Goal: Use online tool/utility: Utilize a website feature to perform a specific function

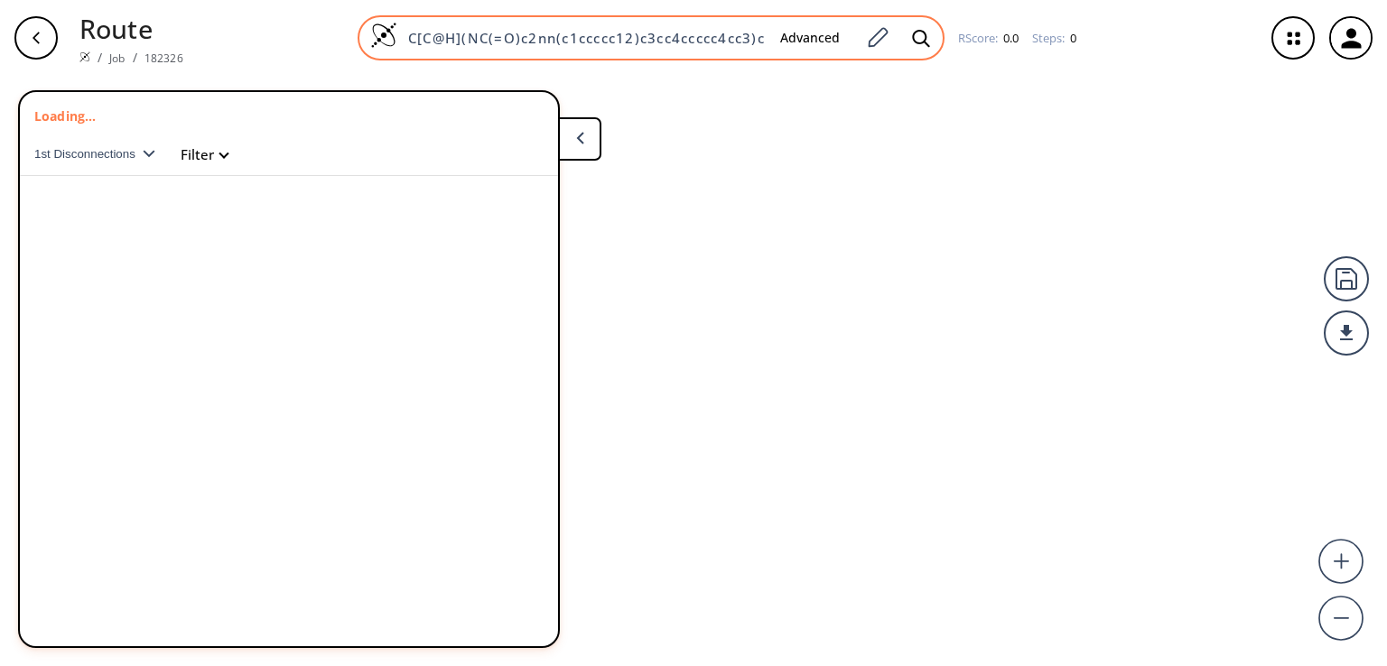
click at [700, 37] on input "C[C@H](NC(=O)c2nn(c1ccccc12)c3cc4ccccc4cc3)c5ccccc5" at bounding box center [581, 38] width 368 height 18
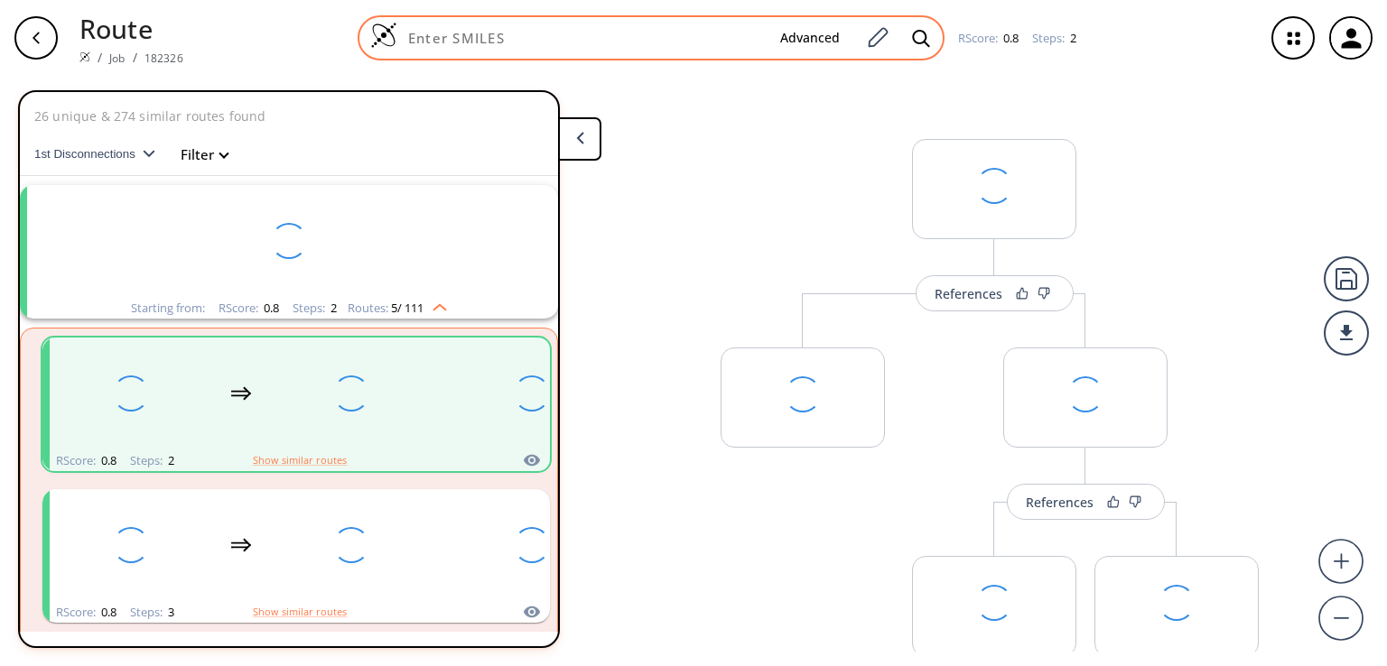
scroll to position [40, 0]
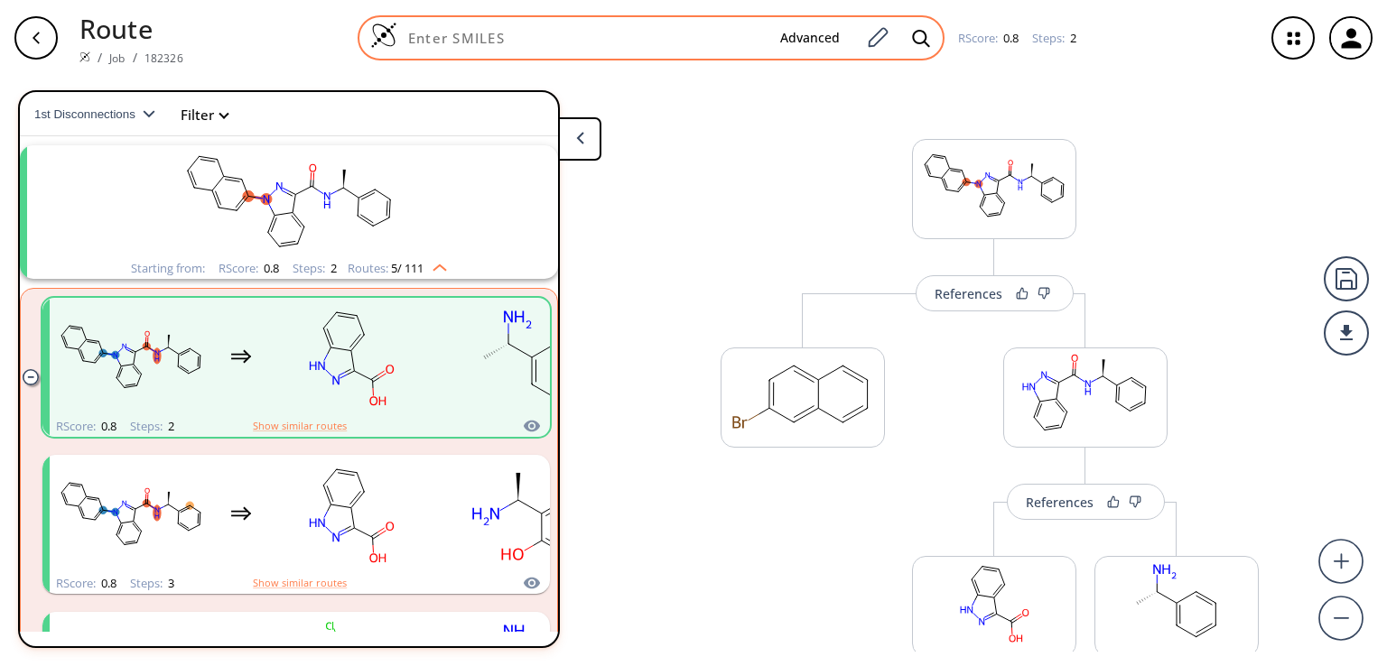
paste input "O=C(N[C@@H](c1cc2ccccc2cc1)c3ccccc3)c5nn(c4ccccc45)c6ccccc6"
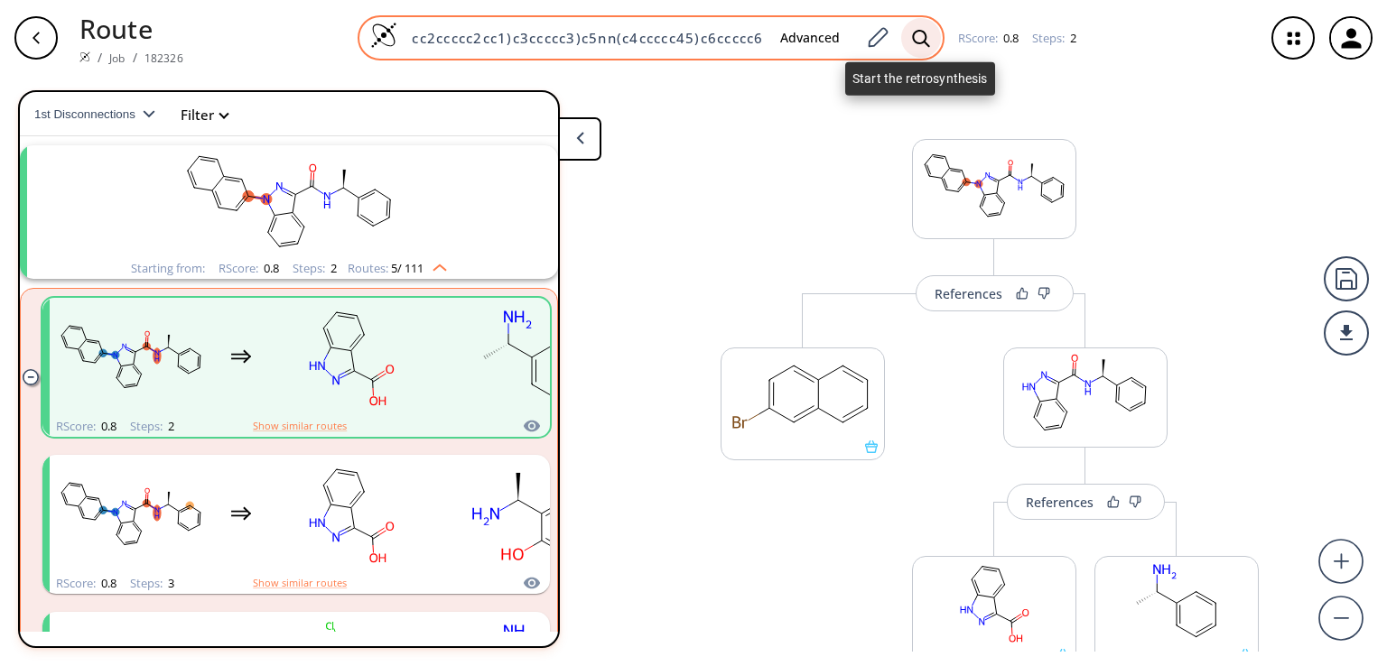
type input "O=C(N[C@@H](c1cc2ccccc2cc1)c3ccccc3)c5nn(c4ccccc45)c6ccccc6"
click at [903, 37] on div at bounding box center [921, 38] width 40 height 40
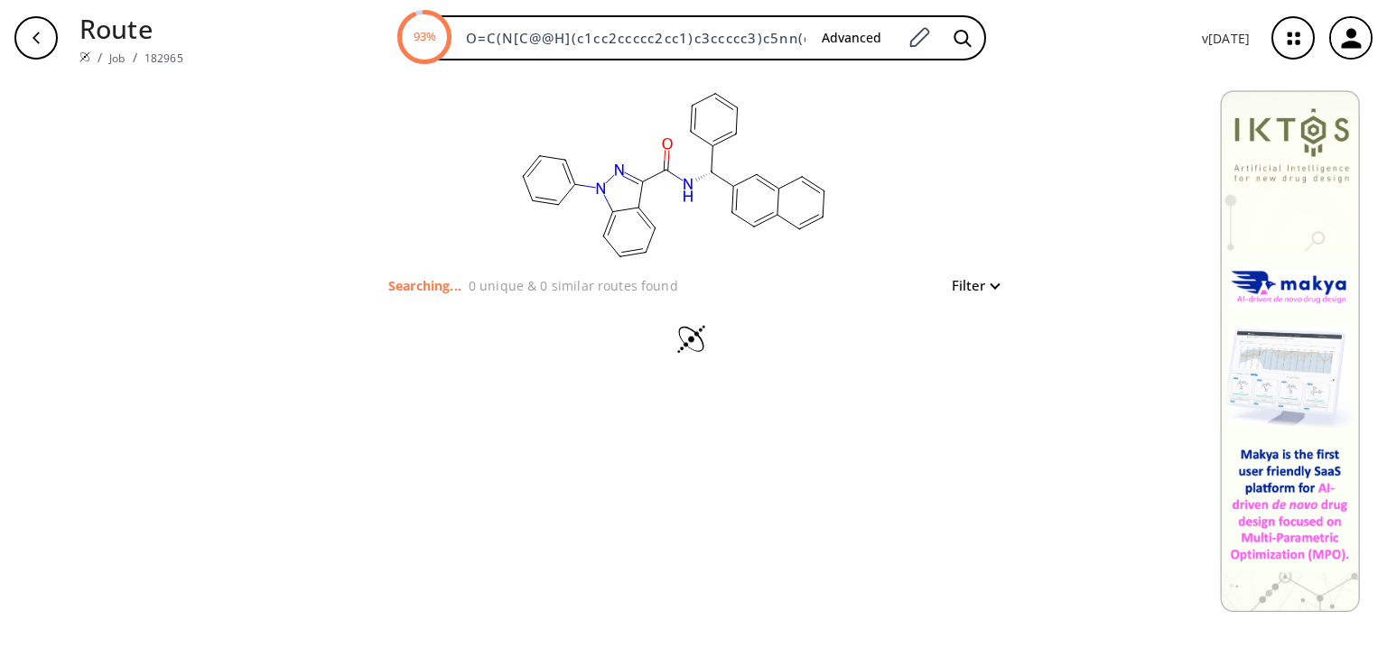
click at [286, 335] on div "clear Searching... 0 unique & 0 similar routes found Filter" at bounding box center [693, 371] width 1387 height 591
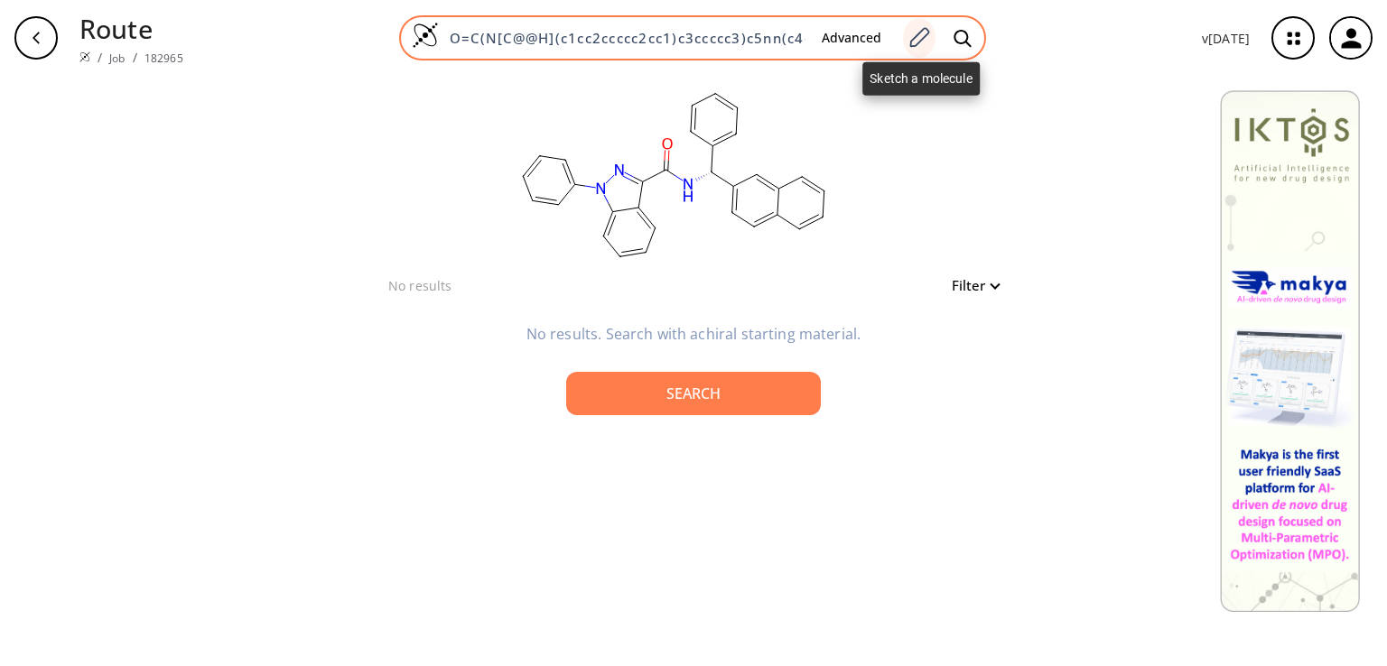
click at [921, 31] on icon at bounding box center [919, 37] width 24 height 23
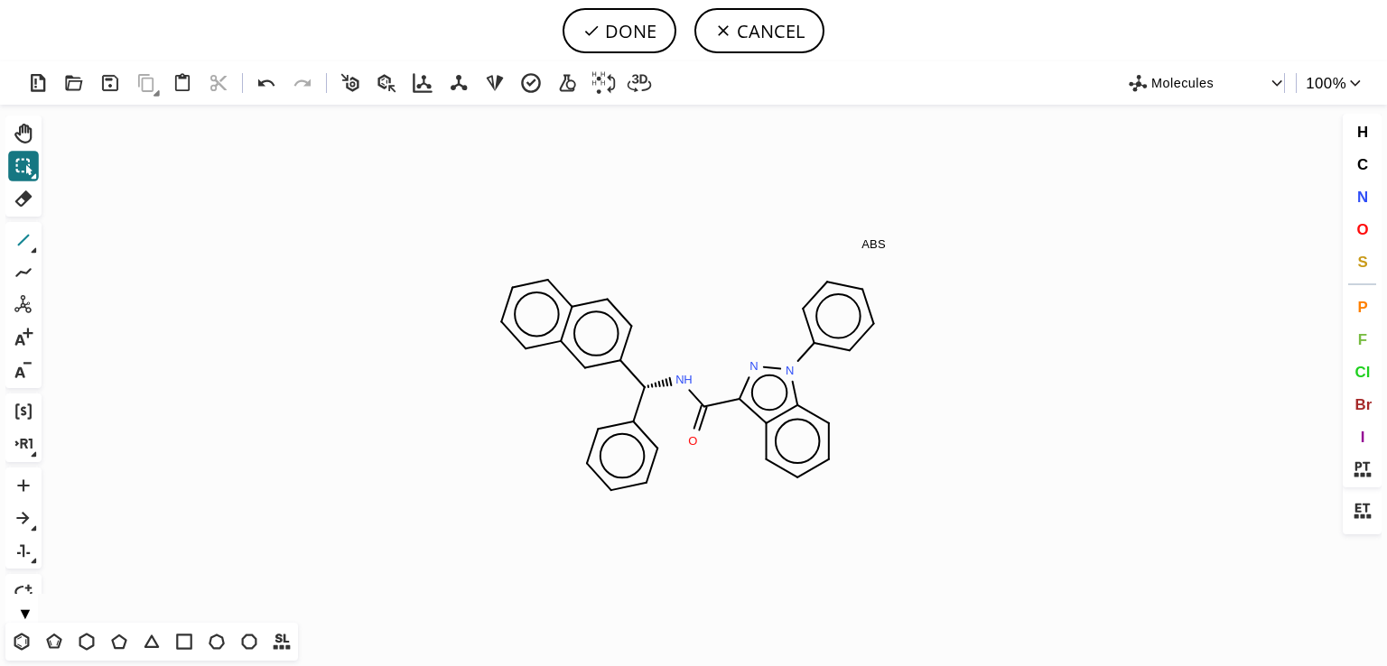
click at [24, 240] on icon at bounding box center [23, 239] width 23 height 23
click at [626, 19] on button "DONE" at bounding box center [620, 30] width 114 height 45
type input "O=C(c1c2c(cccc2)[n](-c2ccccc2)n1)NC(c1ccccc1)c1ccc2c(cccc2)c1"
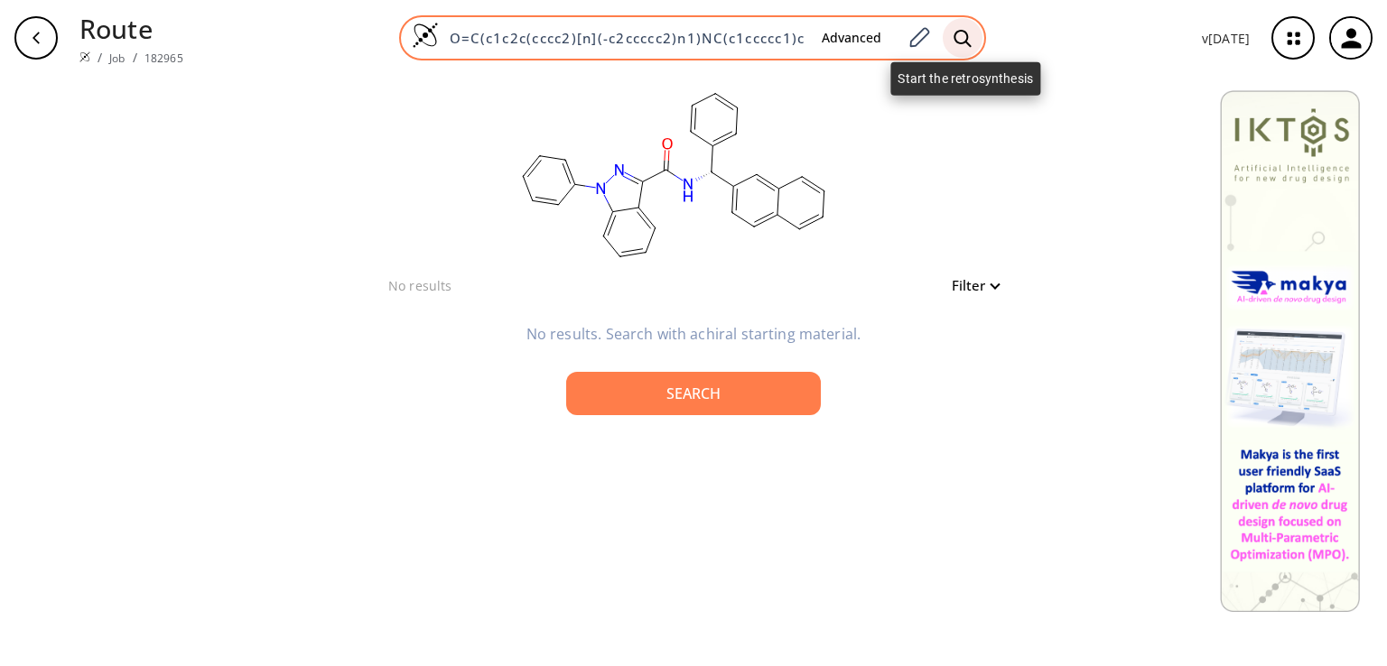
click at [954, 48] on div at bounding box center [963, 38] width 40 height 40
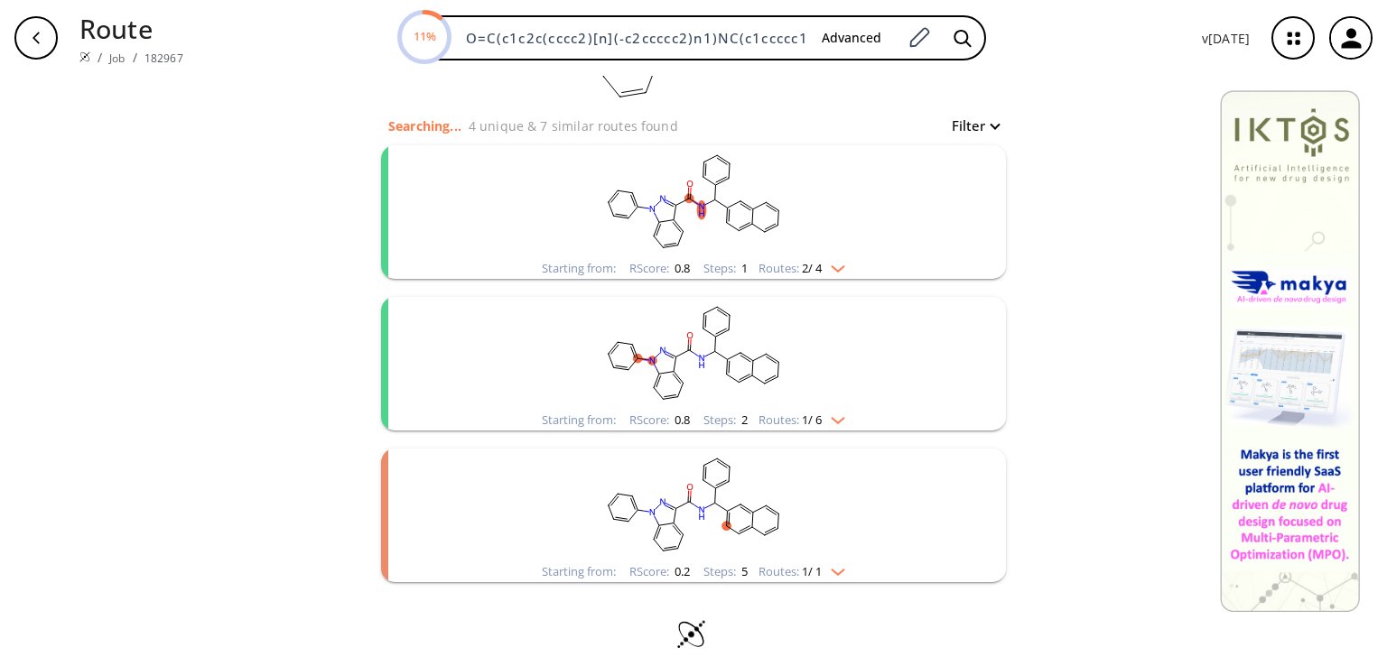
scroll to position [146, 0]
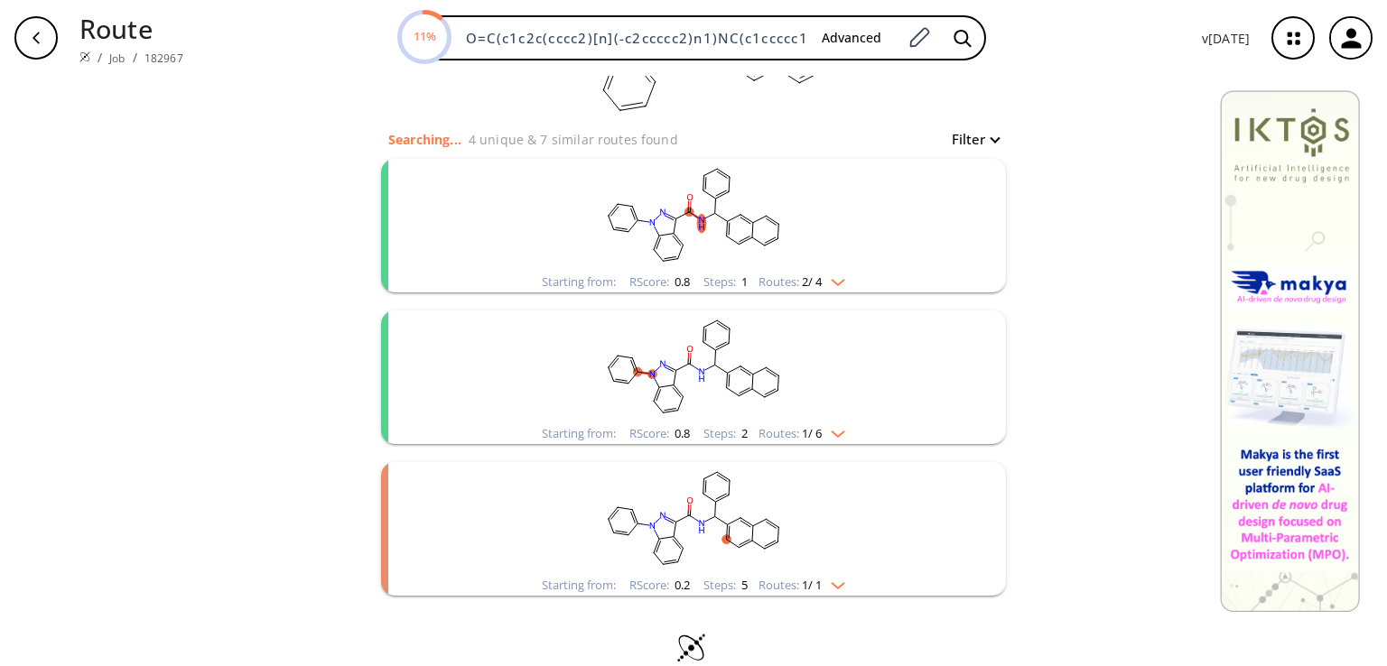
click at [1098, 330] on div "clear Searching... 4 unique & 7 similar routes found Filter Starting from: RSco…" at bounding box center [693, 313] width 1387 height 766
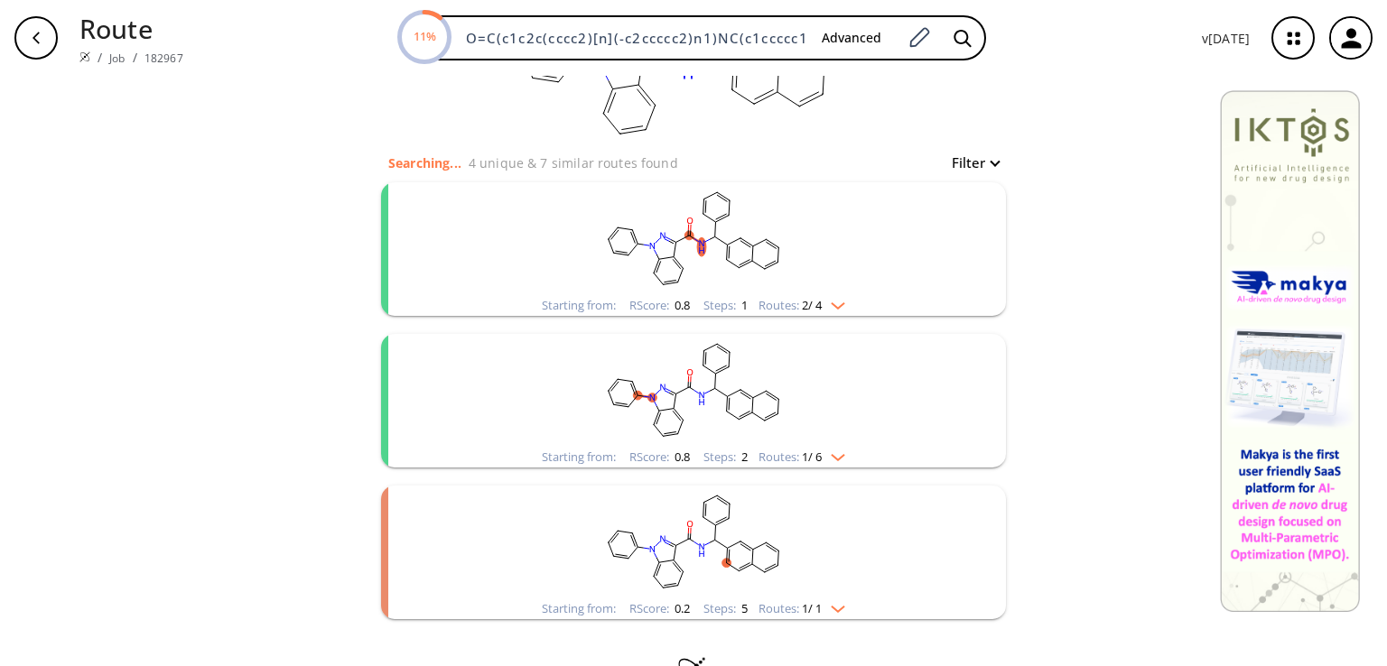
scroll to position [124, 0]
click at [772, 265] on rect "clusters" at bounding box center [694, 237] width 470 height 113
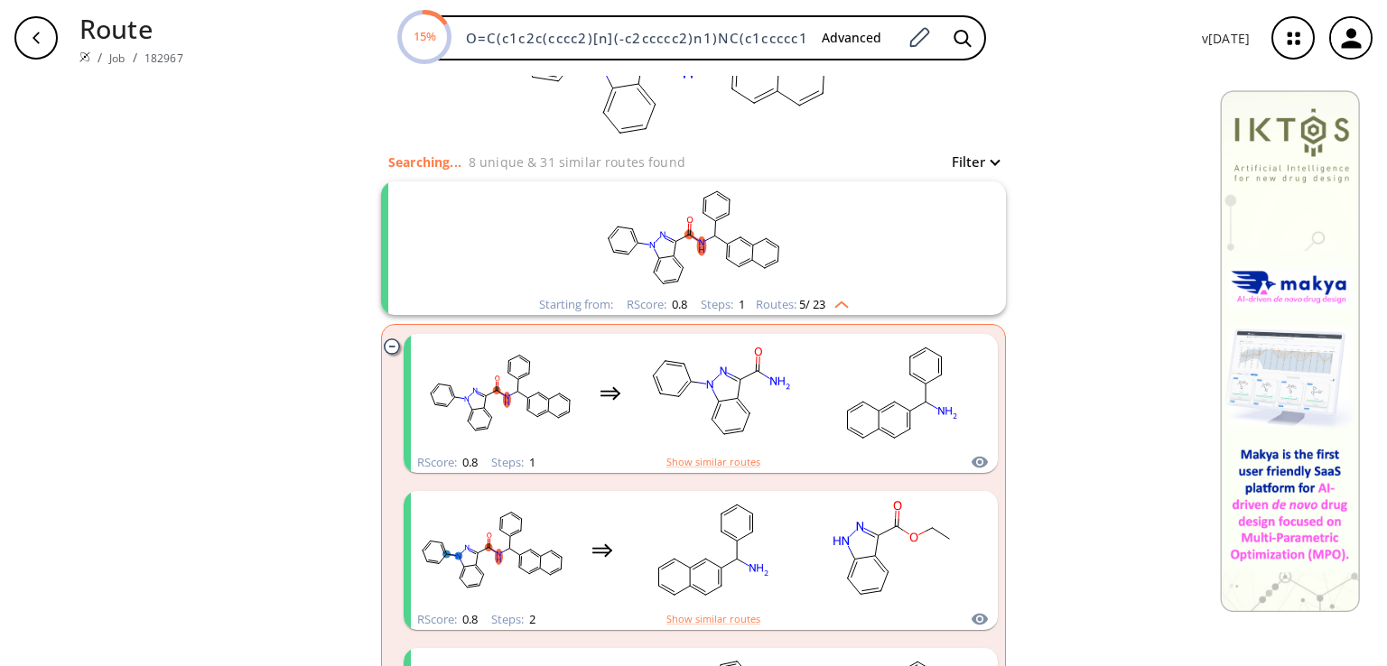
click at [818, 232] on rect "clusters" at bounding box center [694, 237] width 470 height 113
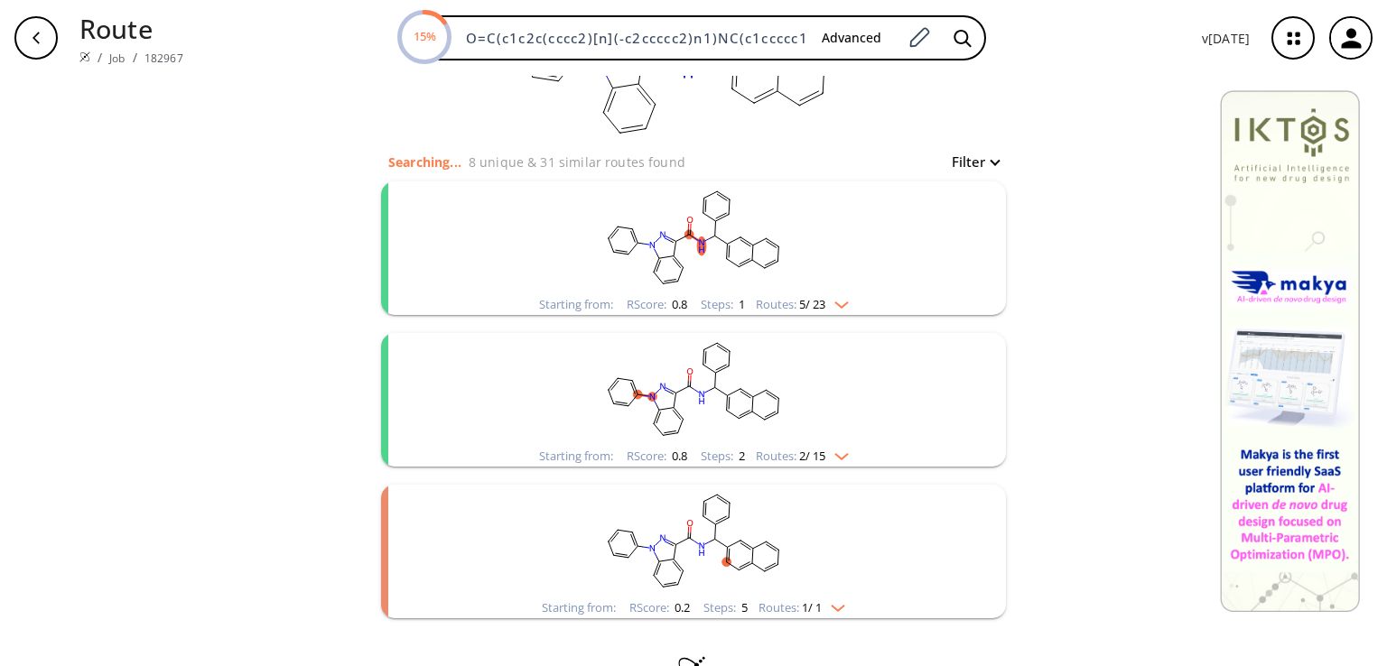
click at [751, 253] on rect "clusters" at bounding box center [694, 237] width 470 height 113
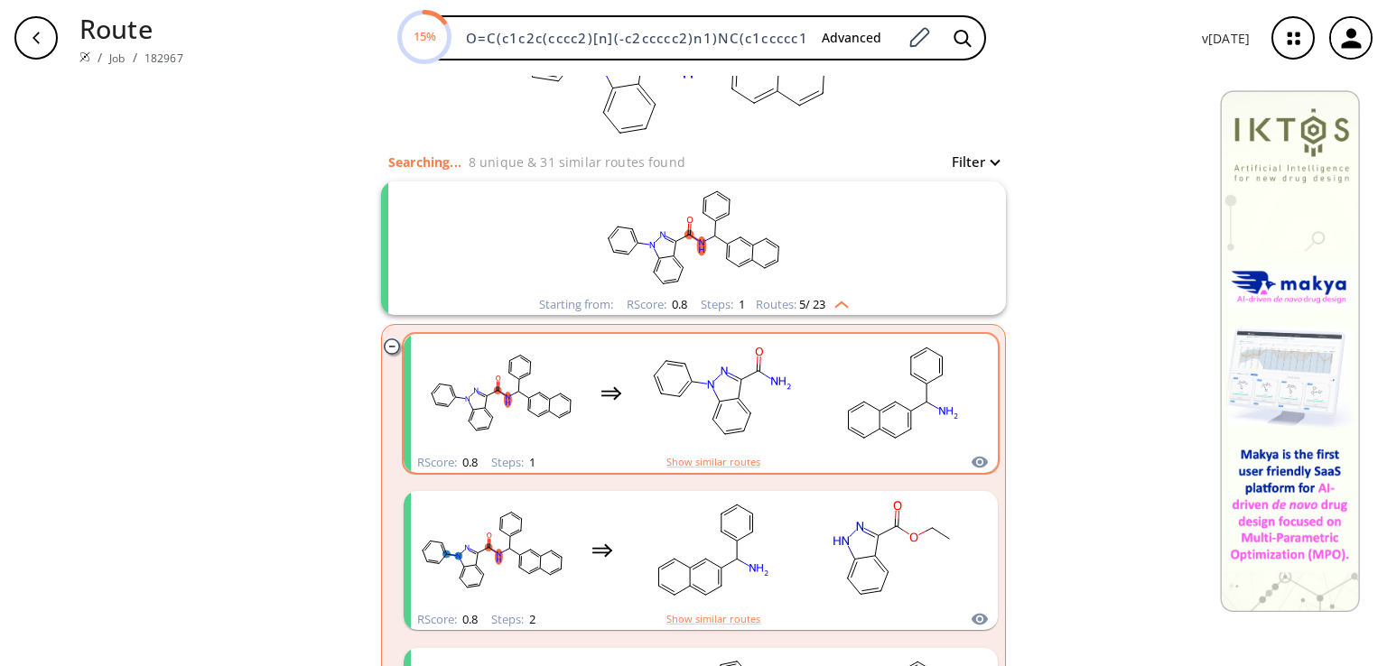
click at [657, 382] on icon "clusters" at bounding box center [659, 384] width 5 height 14
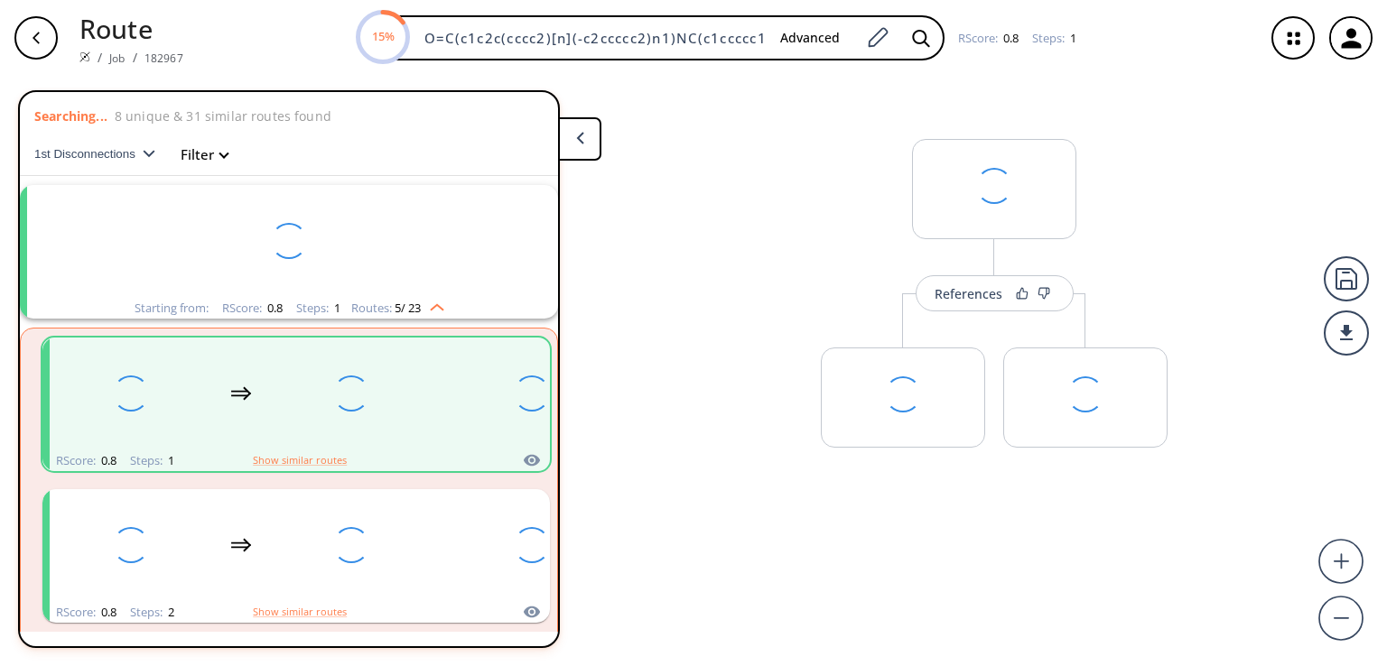
scroll to position [40, 0]
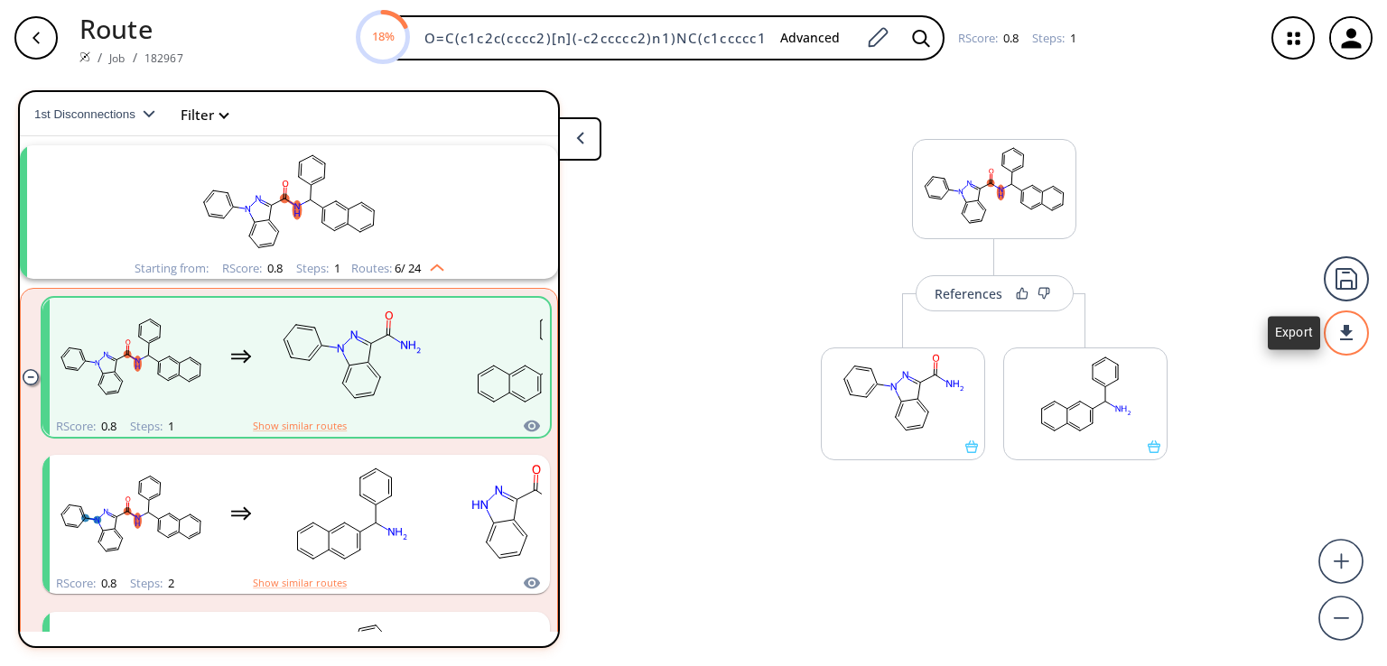
click at [1350, 343] on div at bounding box center [1346, 333] width 45 height 45
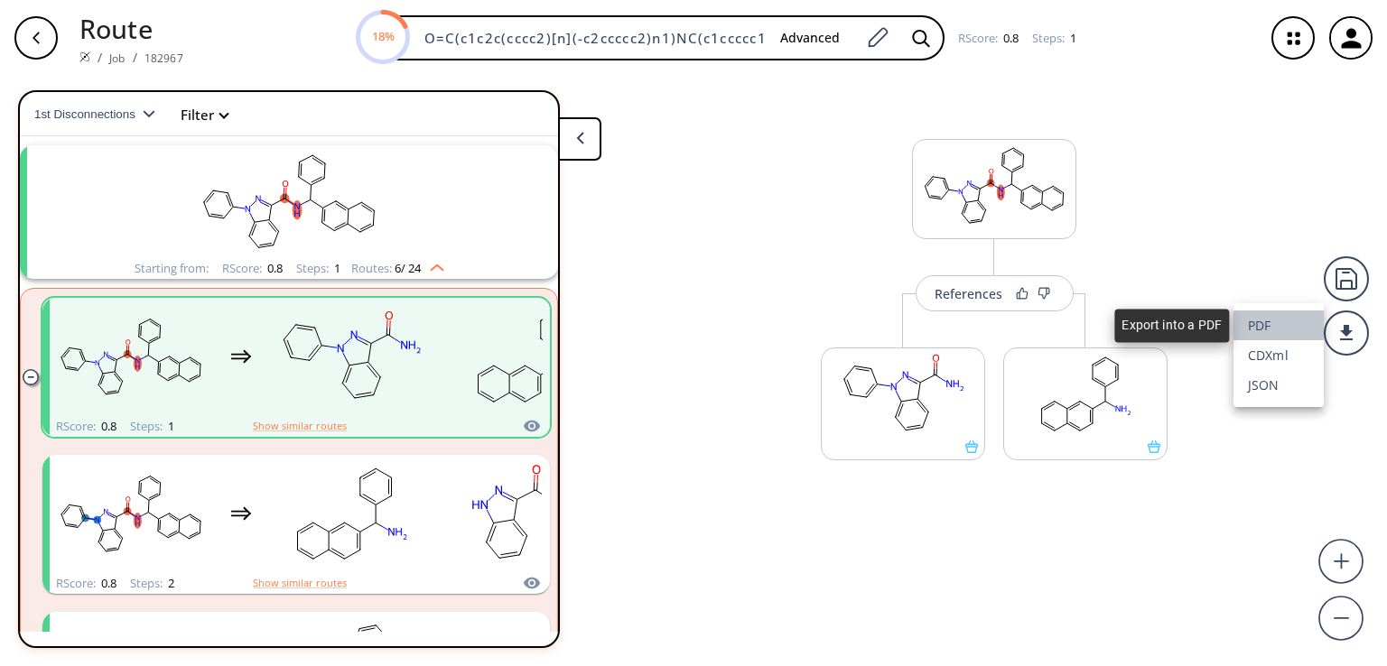
click at [1279, 325] on li "PDF" at bounding box center [1278, 326] width 90 height 30
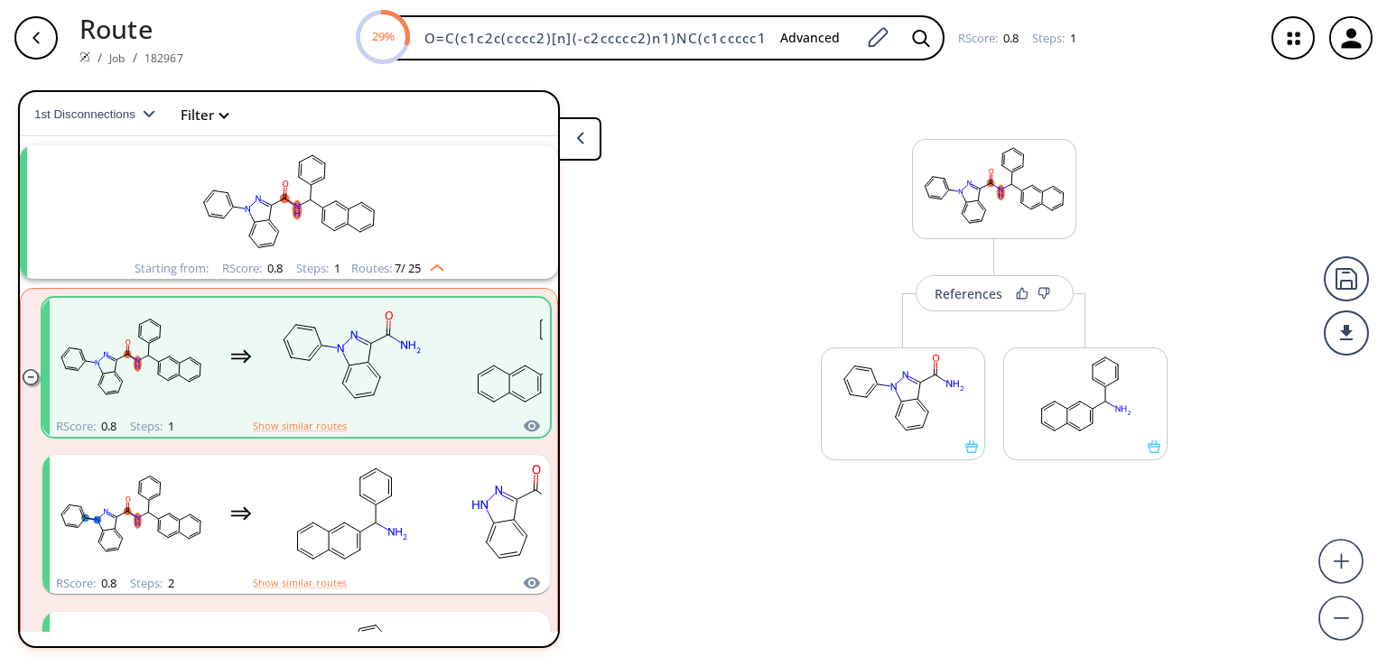
click at [42, 42] on icon "button" at bounding box center [36, 38] width 14 height 14
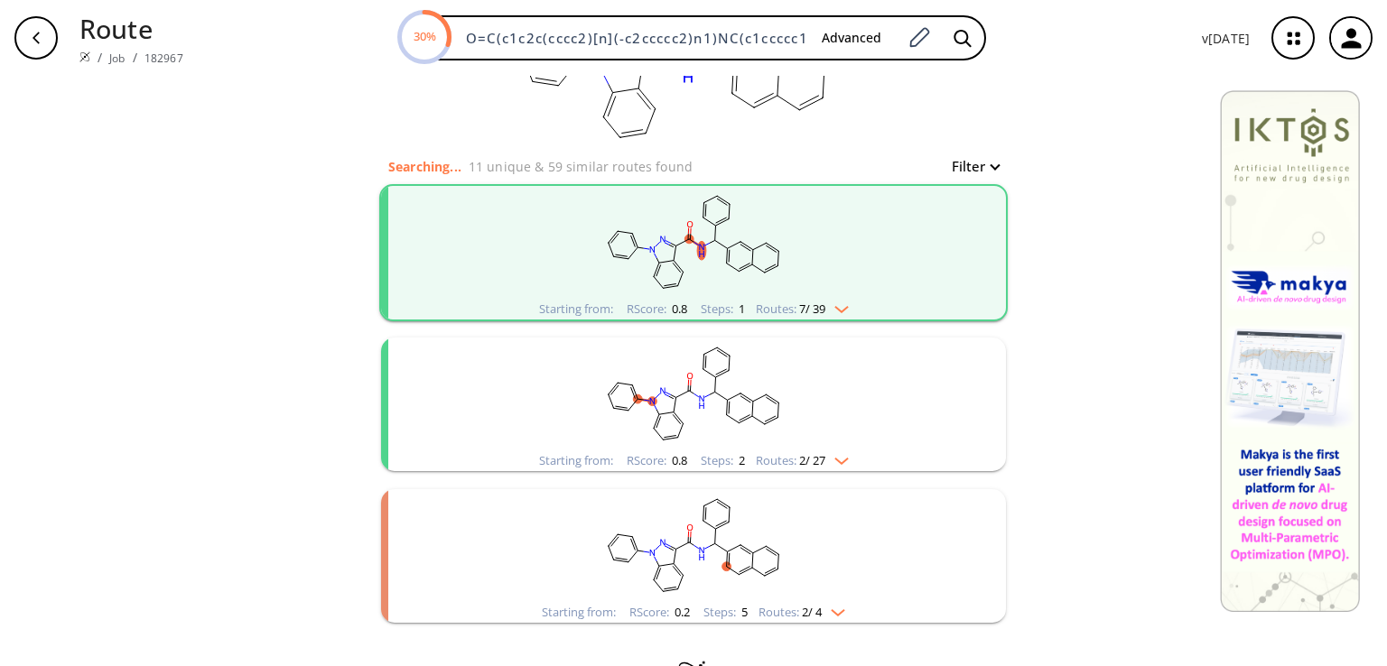
scroll to position [117, 0]
click at [835, 297] on rect "clusters" at bounding box center [694, 244] width 470 height 113
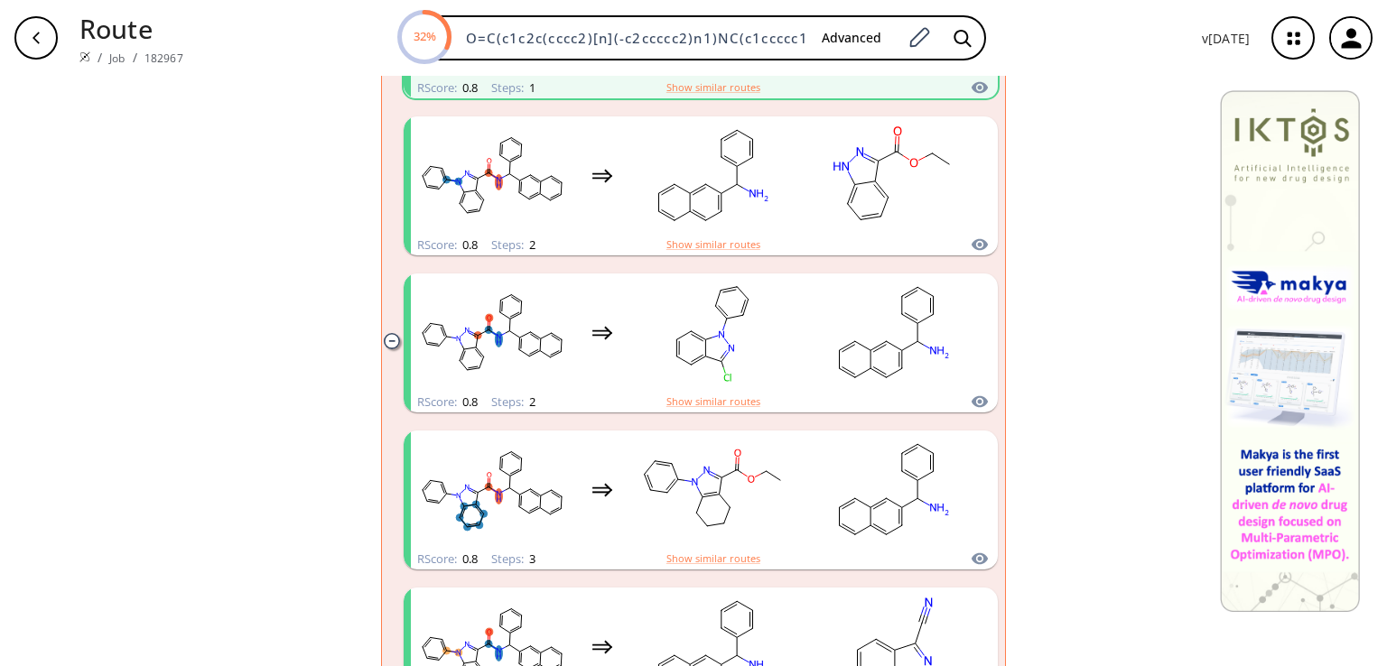
scroll to position [498, 0]
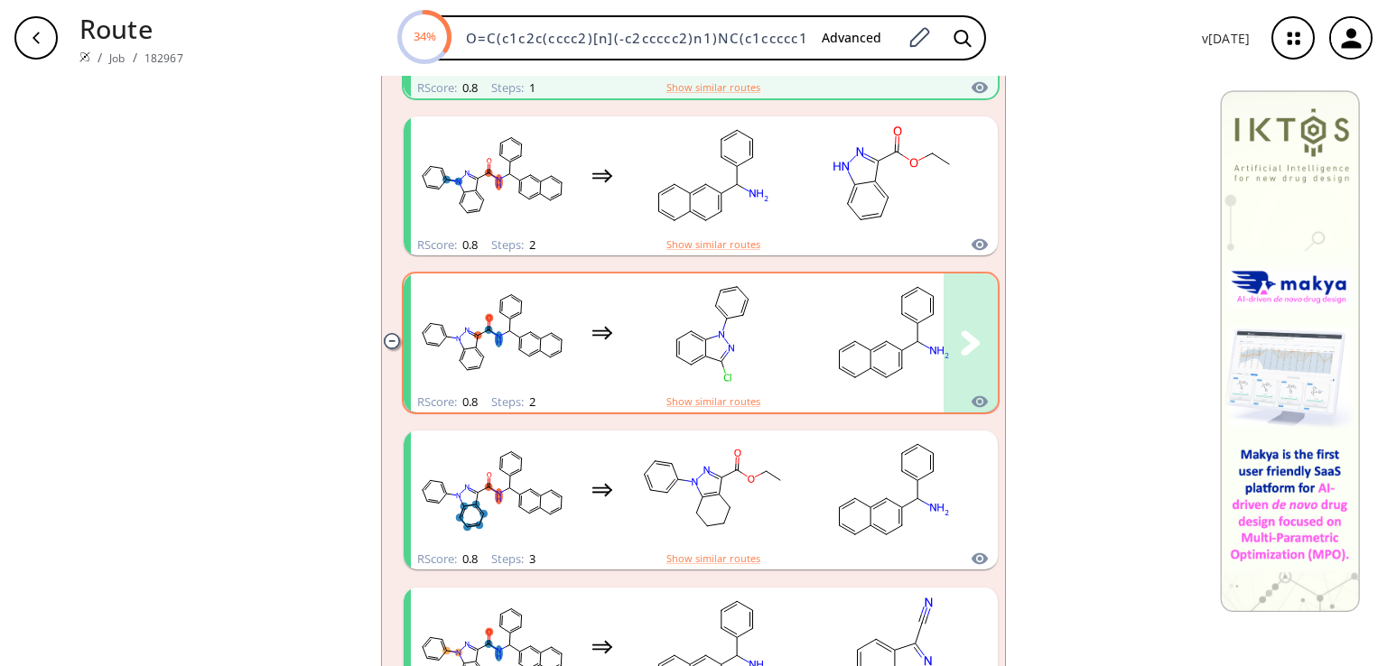
click at [701, 337] on ellipse "clusters" at bounding box center [706, 340] width 10 height 10
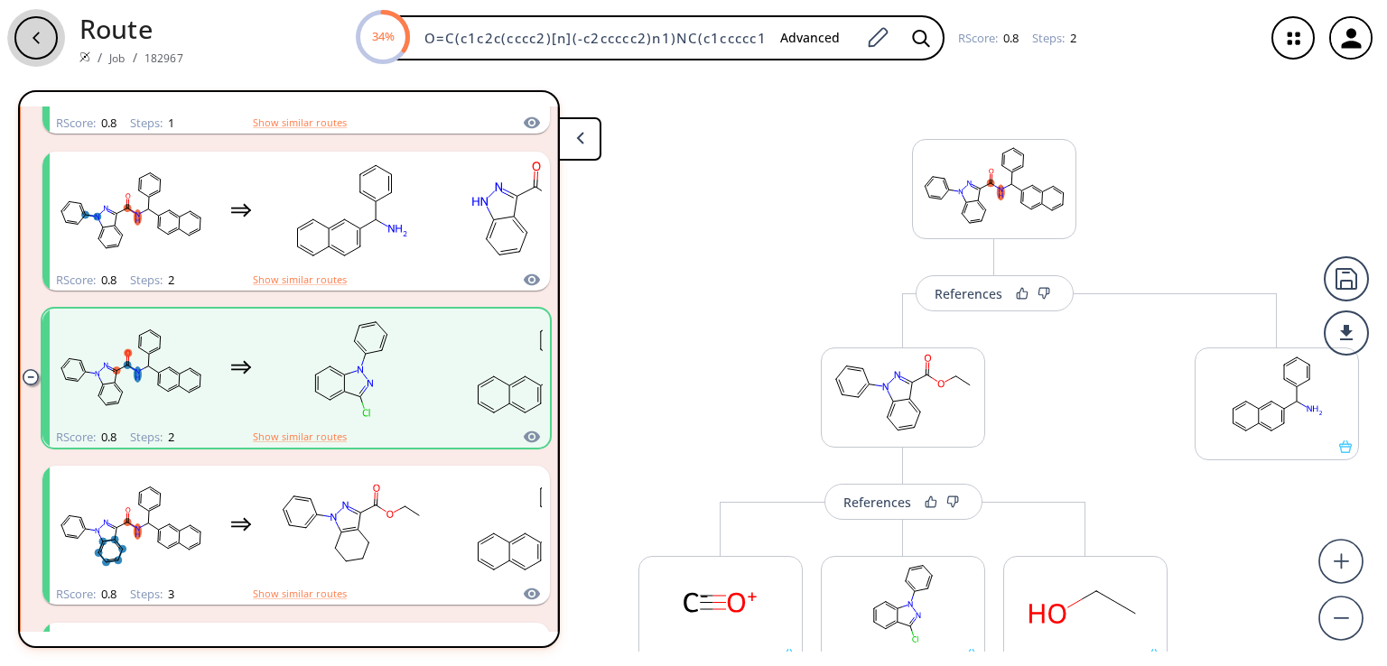
click at [49, 32] on div "button" at bounding box center [35, 37] width 43 height 43
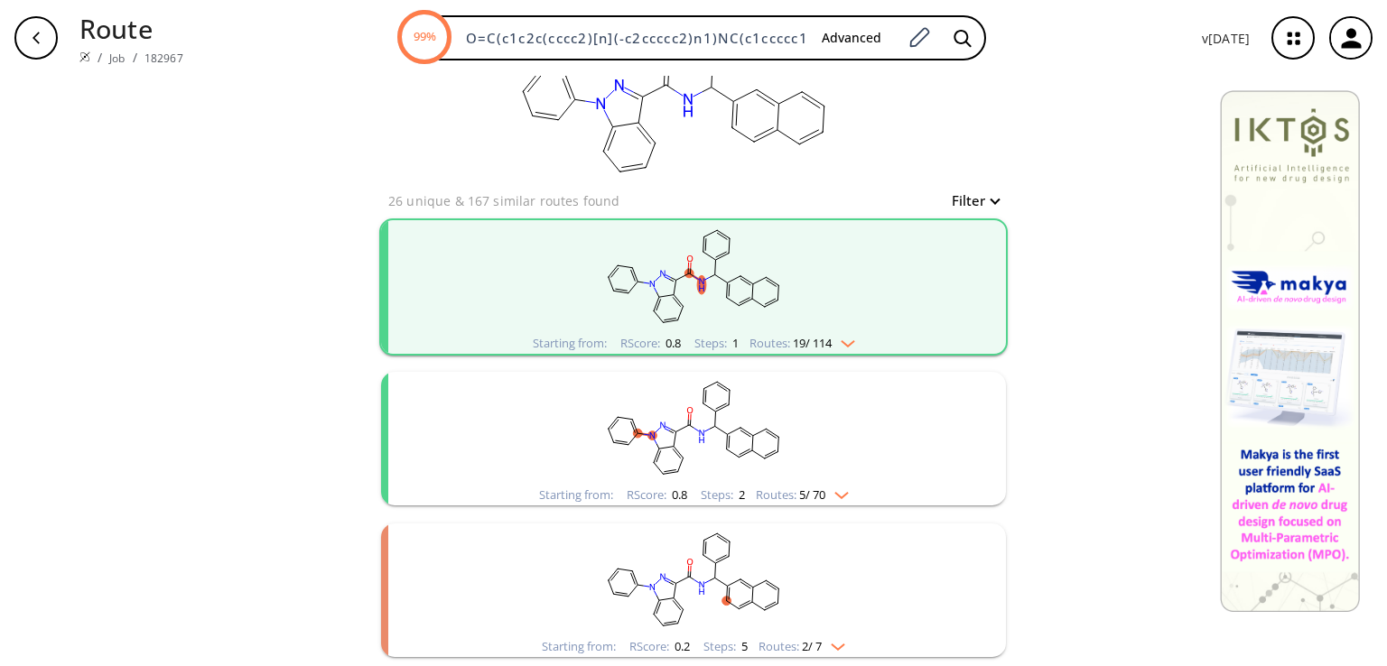
scroll to position [84, 0]
click at [805, 437] on rect "clusters" at bounding box center [694, 429] width 470 height 113
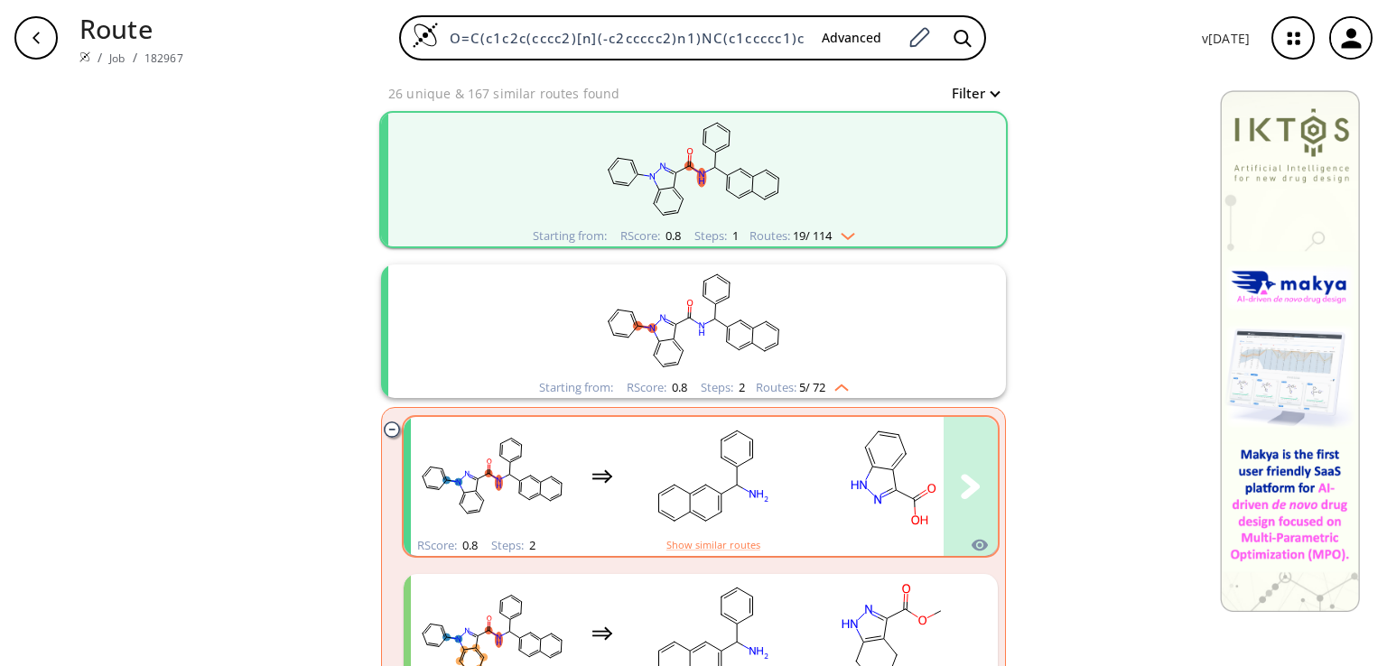
scroll to position [246, 0]
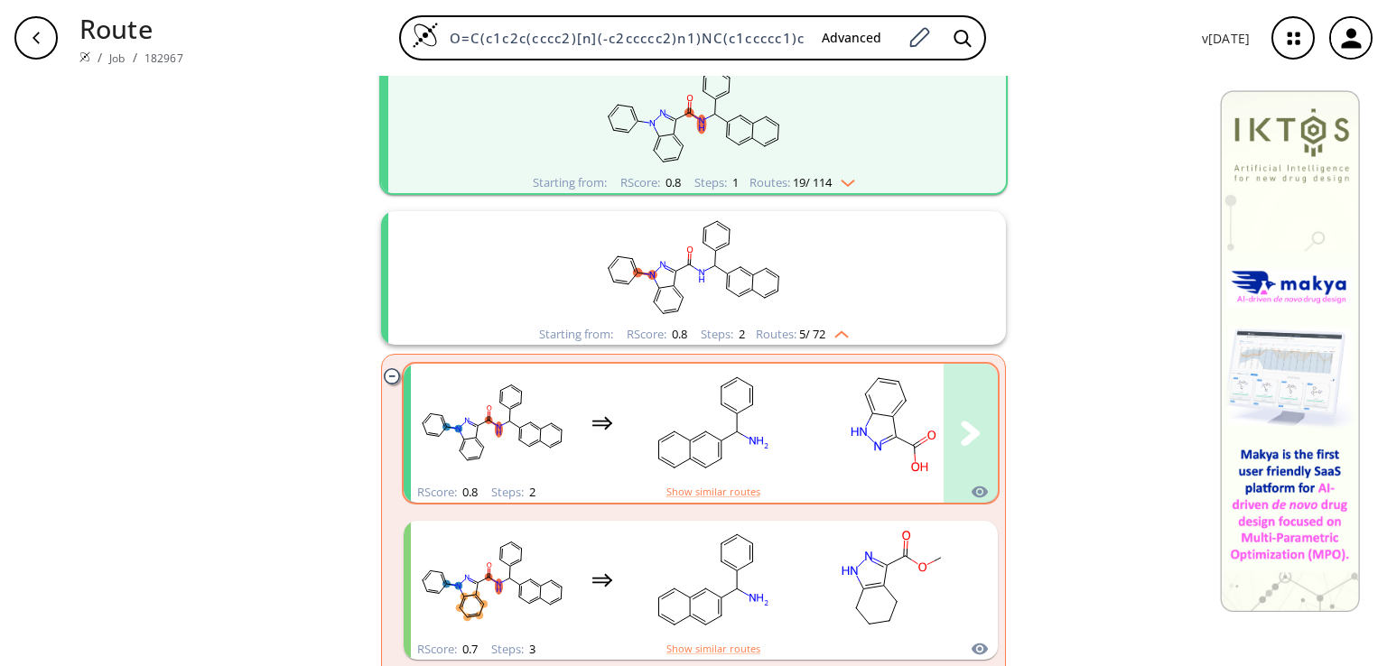
click at [737, 460] on rect "clusters" at bounding box center [712, 423] width 163 height 113
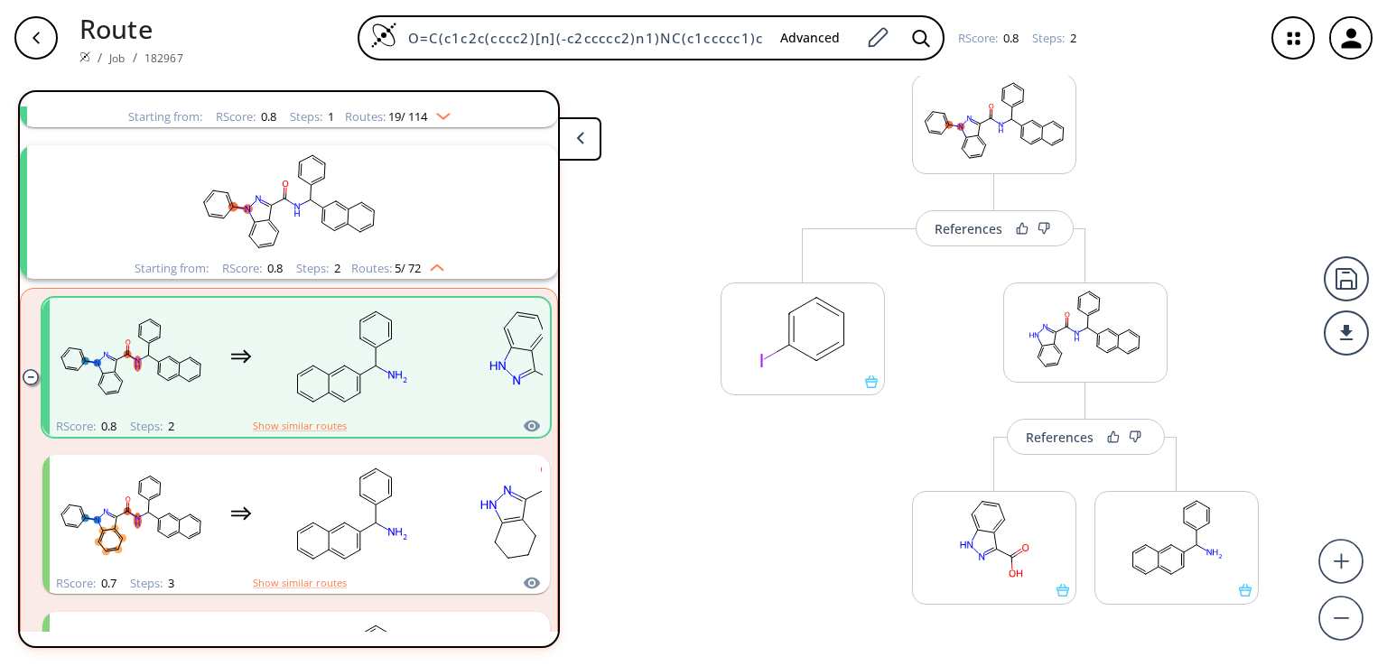
scroll to position [126, 0]
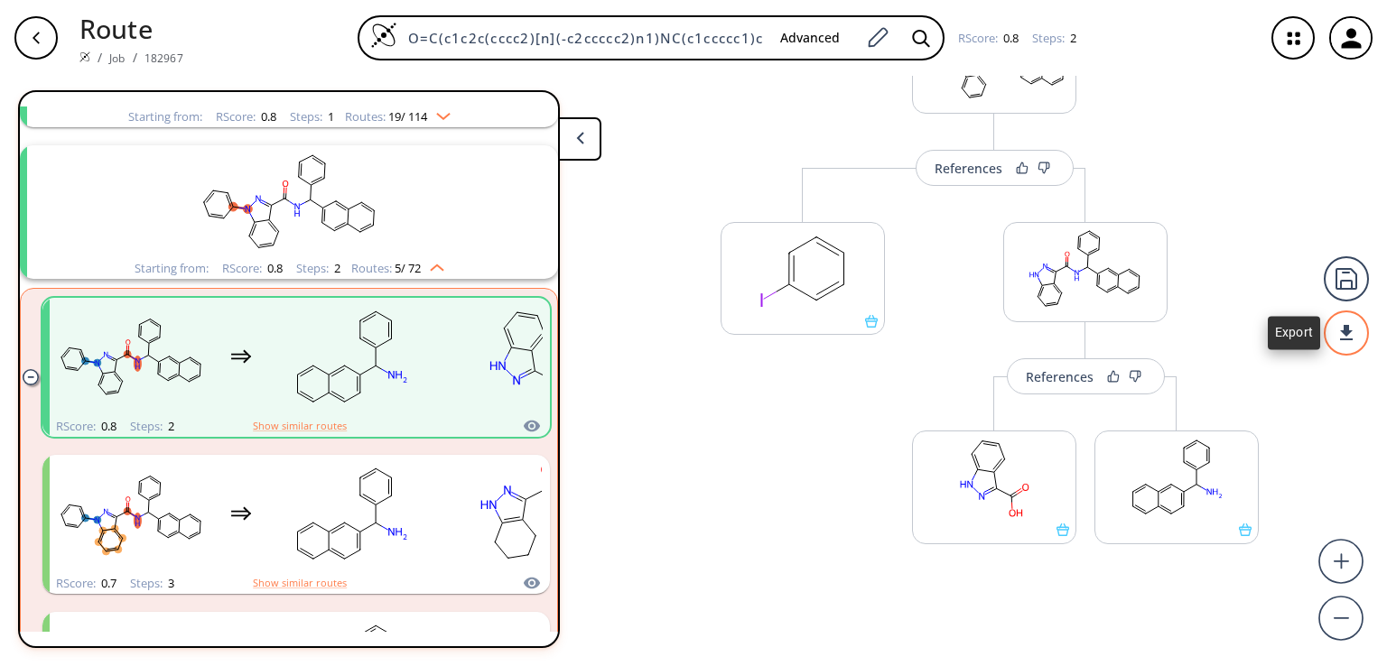
click at [1347, 327] on div at bounding box center [1346, 333] width 45 height 45
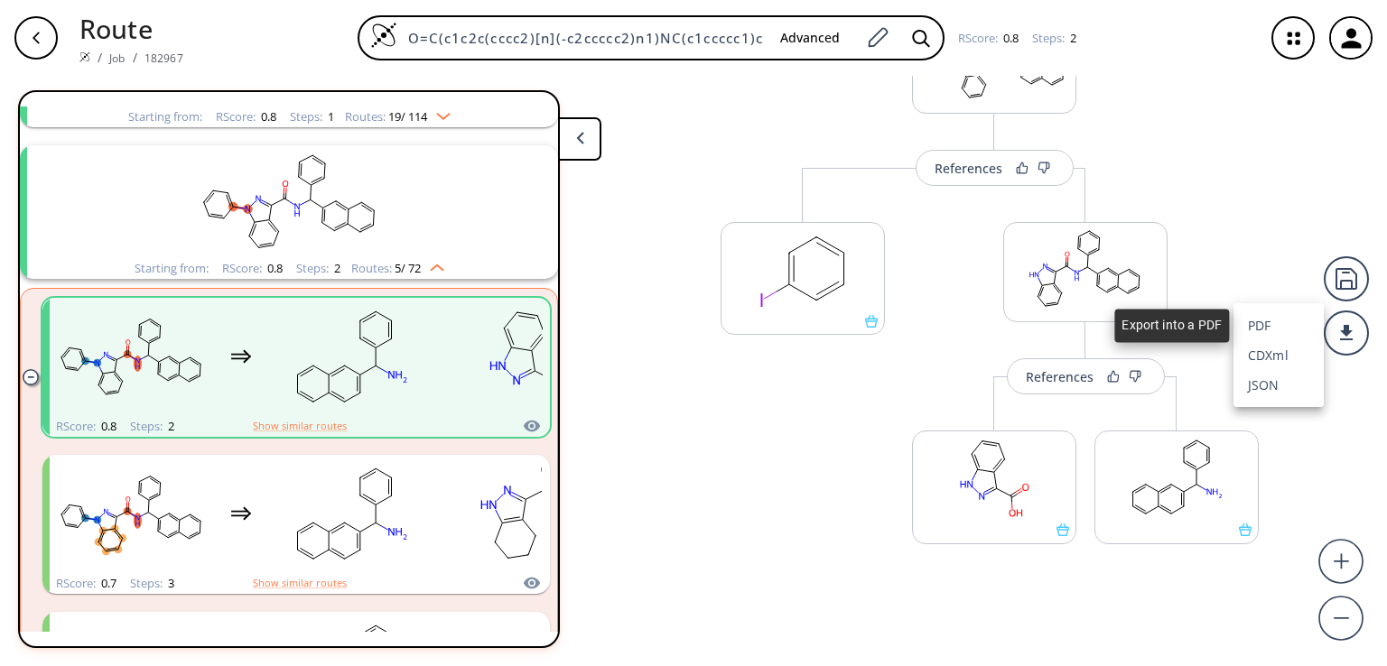
click at [1287, 330] on li "PDF" at bounding box center [1278, 326] width 90 height 30
